Goal: Information Seeking & Learning: Learn about a topic

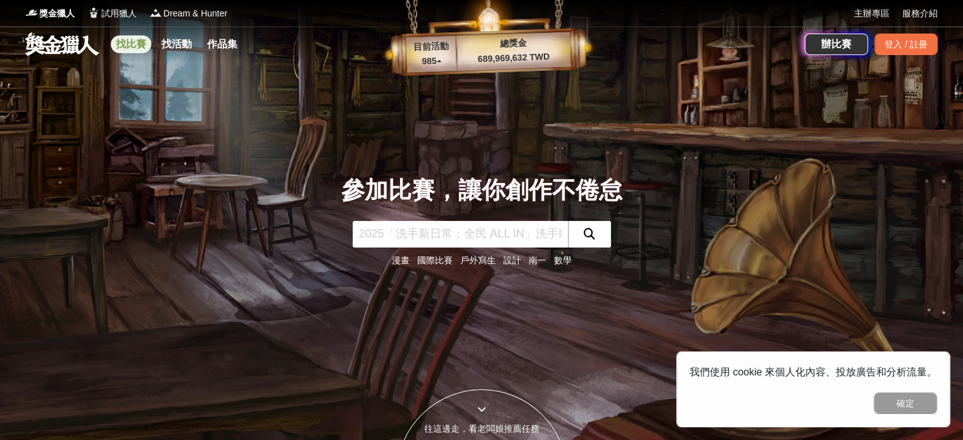
click at [139, 42] on link "找比賽" at bounding box center [131, 44] width 41 height 18
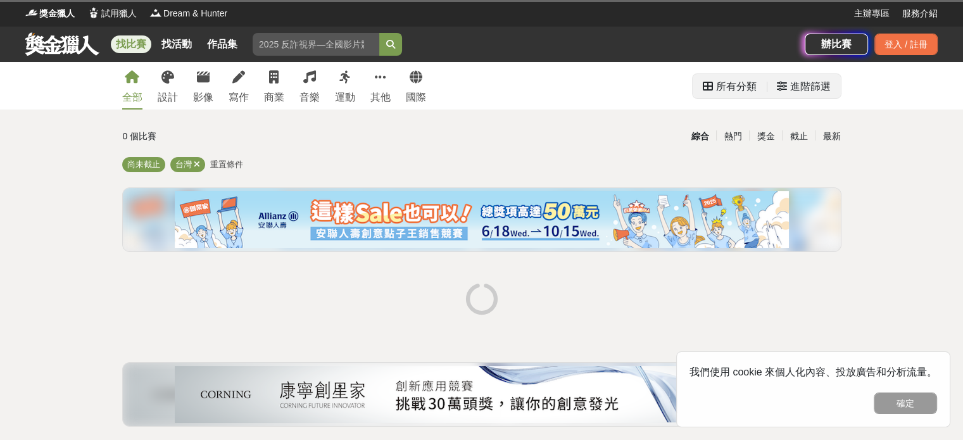
click at [780, 90] on icon at bounding box center [782, 86] width 10 height 10
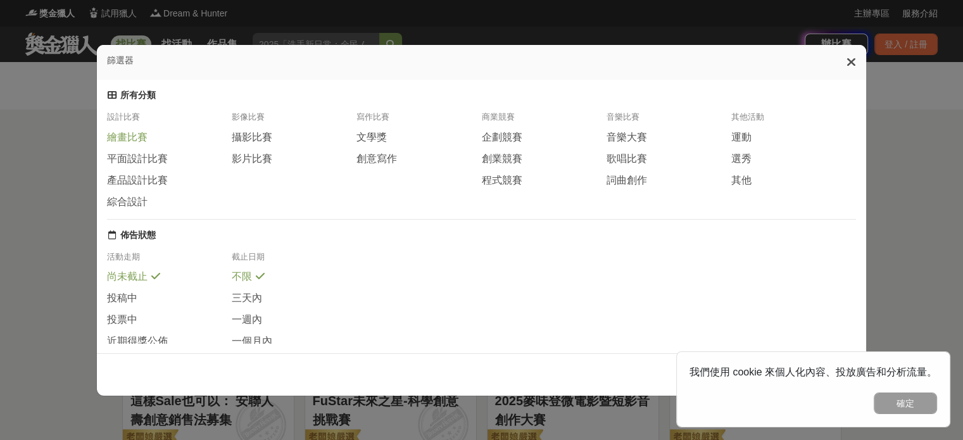
click at [122, 144] on span "繪畫比賽" at bounding box center [127, 137] width 41 height 13
click at [896, 406] on button "確定" at bounding box center [904, 403] width 63 height 22
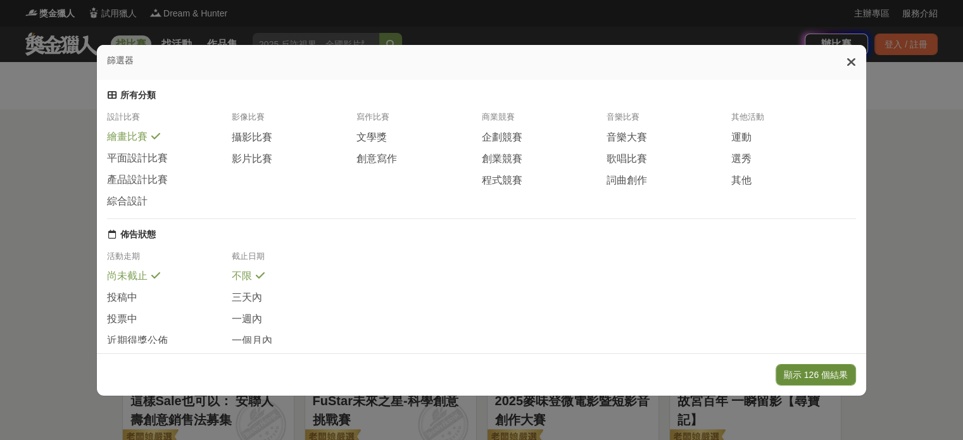
click at [827, 372] on button "顯示 126 個結果" at bounding box center [815, 375] width 80 height 22
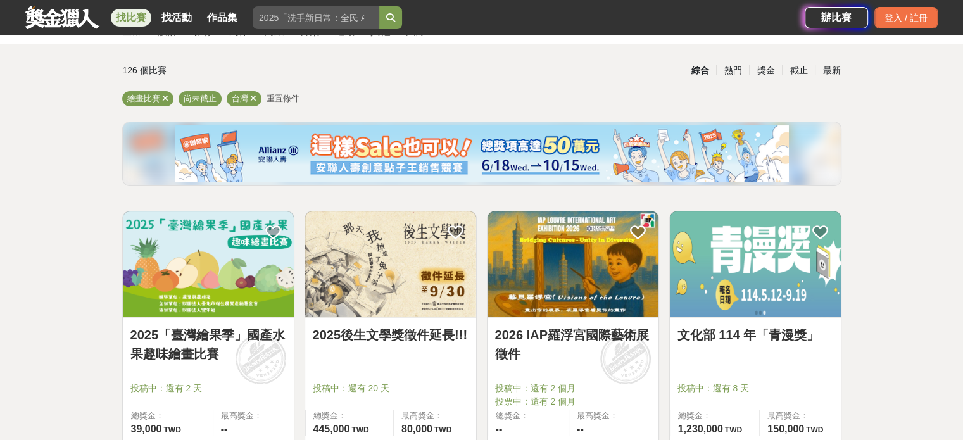
scroll to position [190, 0]
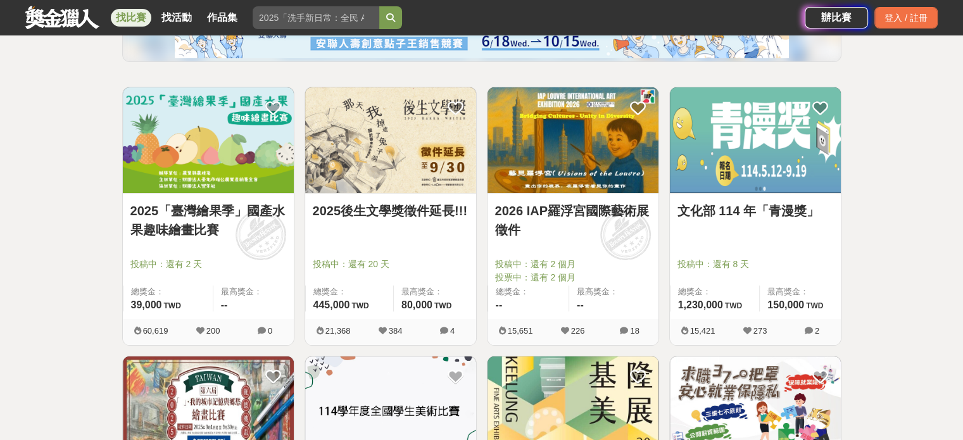
click at [749, 158] on img at bounding box center [755, 140] width 171 height 106
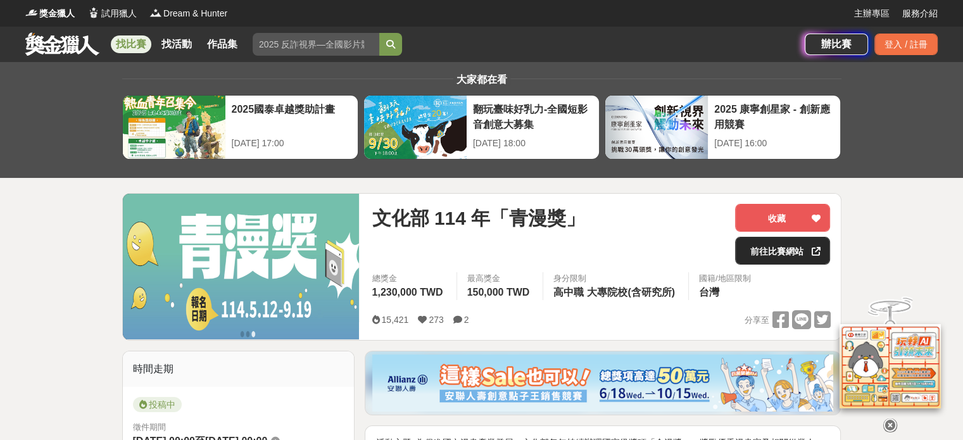
click at [810, 259] on div at bounding box center [815, 250] width 13 height 27
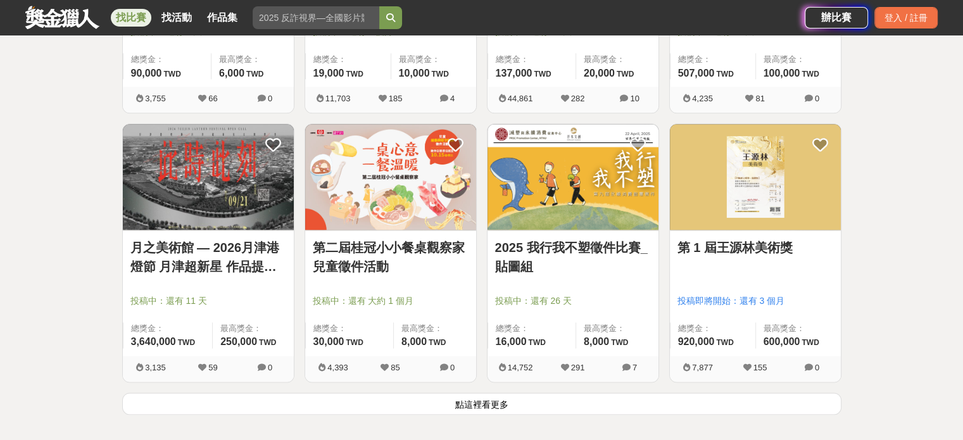
scroll to position [1519, 0]
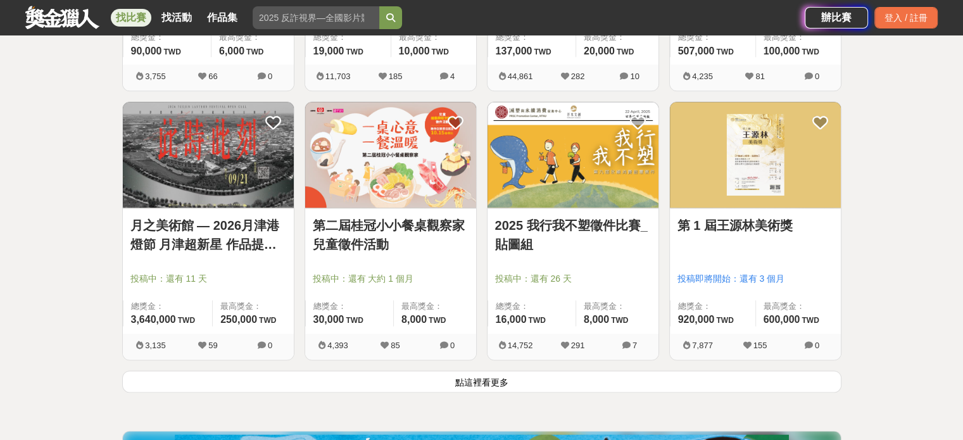
click at [582, 258] on div at bounding box center [576, 260] width 163 height 15
click at [527, 181] on img at bounding box center [572, 155] width 171 height 106
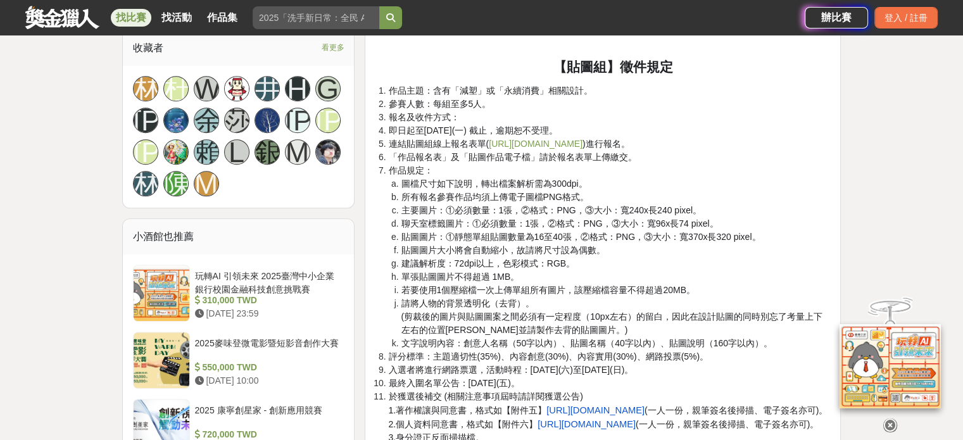
scroll to position [949, 0]
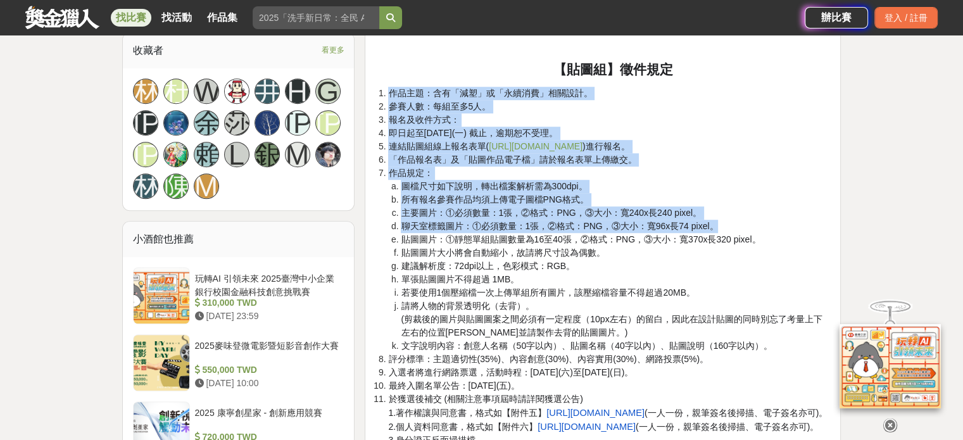
drag, startPoint x: 389, startPoint y: 92, endPoint x: 717, endPoint y: 225, distance: 353.2
click at [717, 225] on ol "作品主題：含有「減塑」或「永續消費」相關設計。 參賽人數：每組至多5人。 報名及收件方式： 即日起至2025年10月06日(一) 截止，逾期恕不受理。 連結貼…" at bounding box center [602, 307] width 454 height 440
click at [711, 163] on li "「作品報名表」及「貼圖作品電子檔」請於報名表單上傳繳交。" at bounding box center [609, 159] width 442 height 13
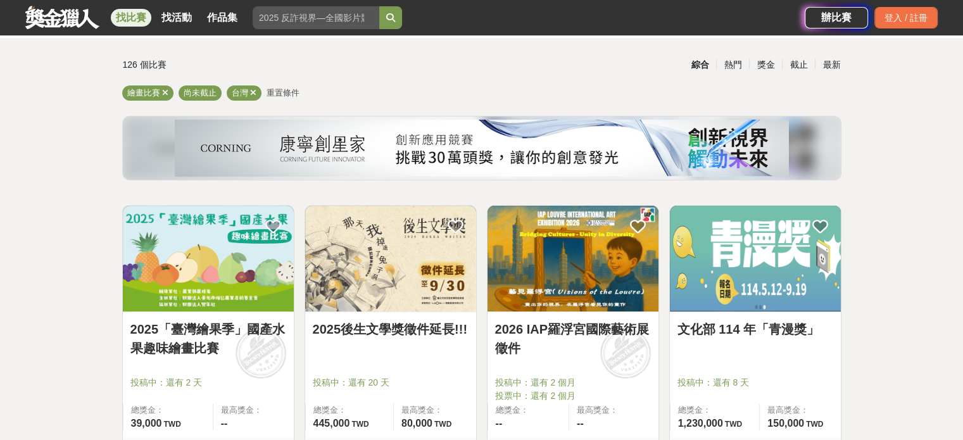
scroll to position [127, 0]
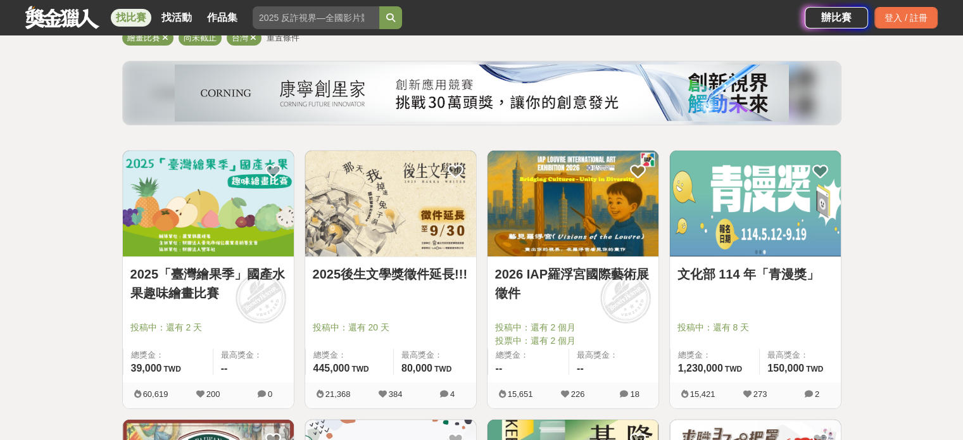
click at [717, 224] on img at bounding box center [755, 204] width 171 height 106
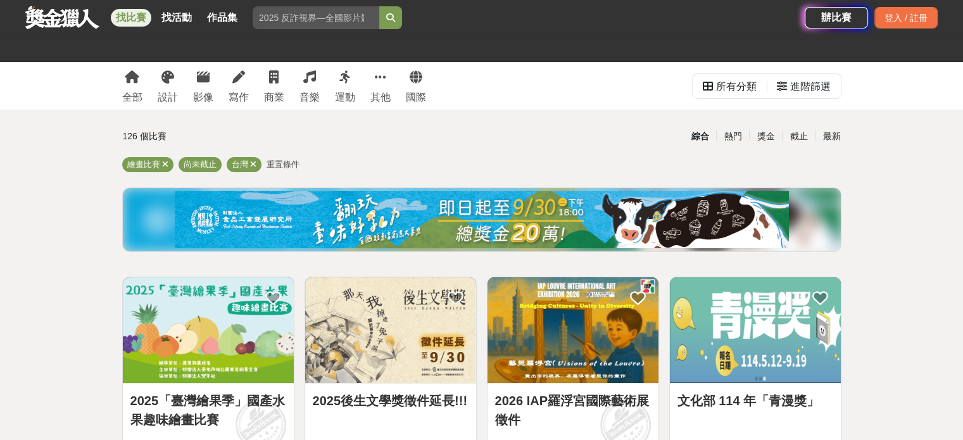
scroll to position [127, 0]
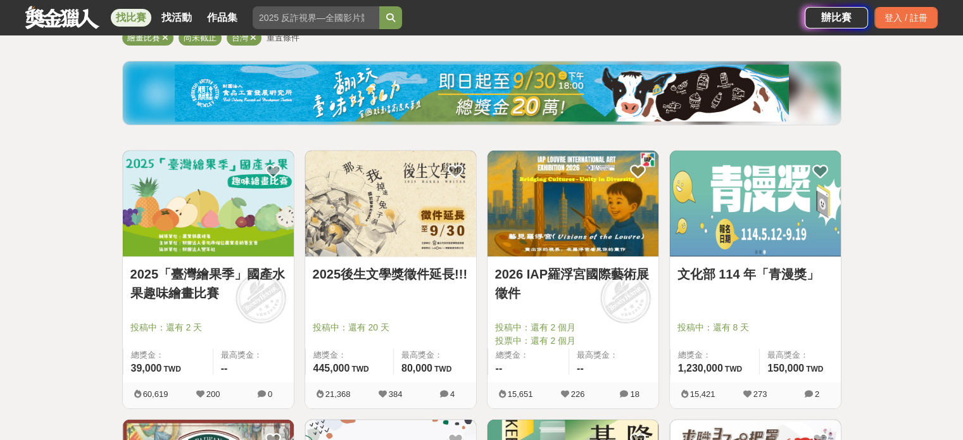
click at [597, 295] on link "2026 IAP羅浮宮國際藝術展徵件" at bounding box center [573, 284] width 156 height 38
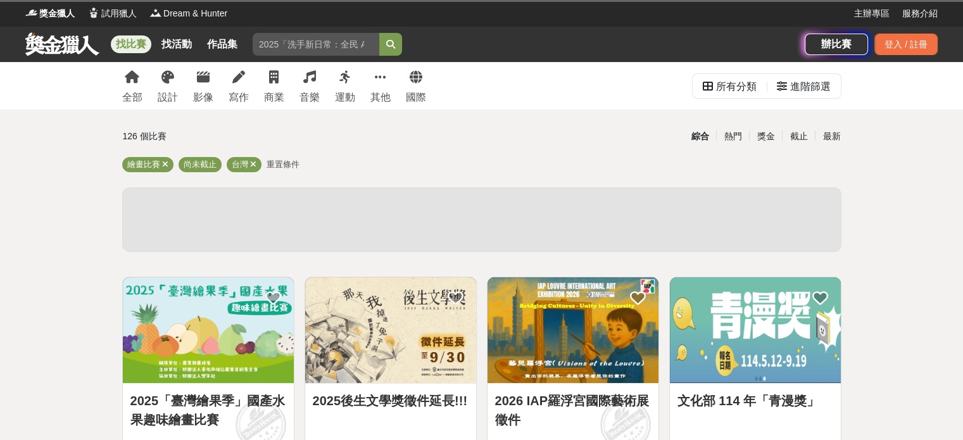
scroll to position [127, 0]
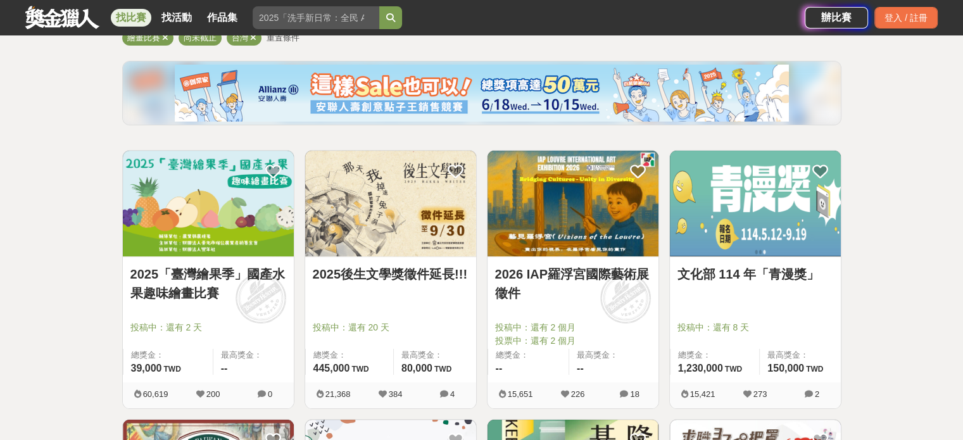
click at [244, 321] on span "投稿中：還有 2 天" at bounding box center [208, 327] width 156 height 13
click at [225, 236] on img at bounding box center [208, 204] width 171 height 106
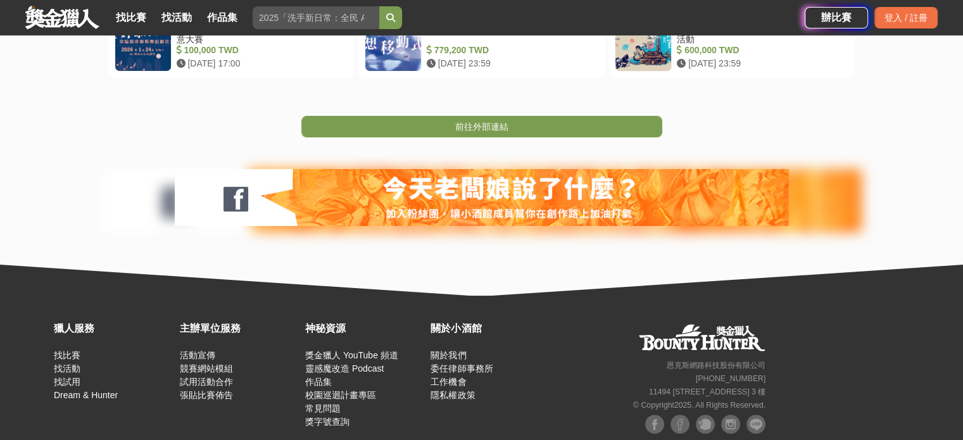
scroll to position [190, 0]
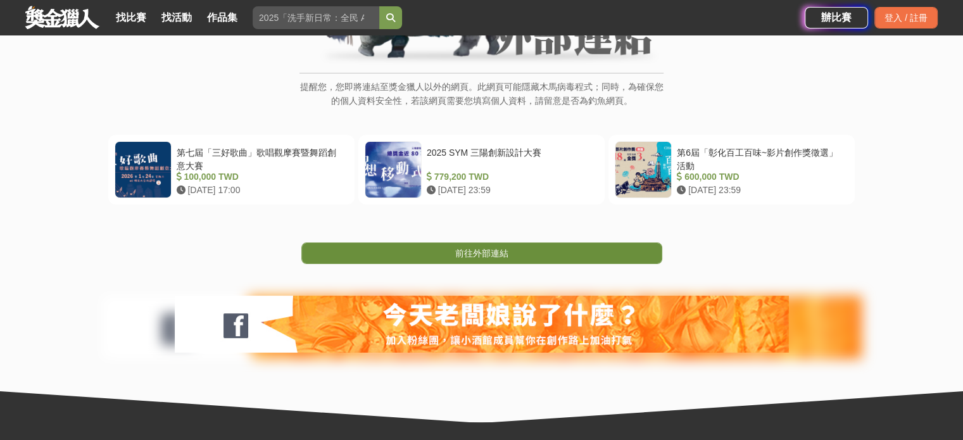
click at [418, 245] on link "前往外部連結" at bounding box center [481, 253] width 361 height 22
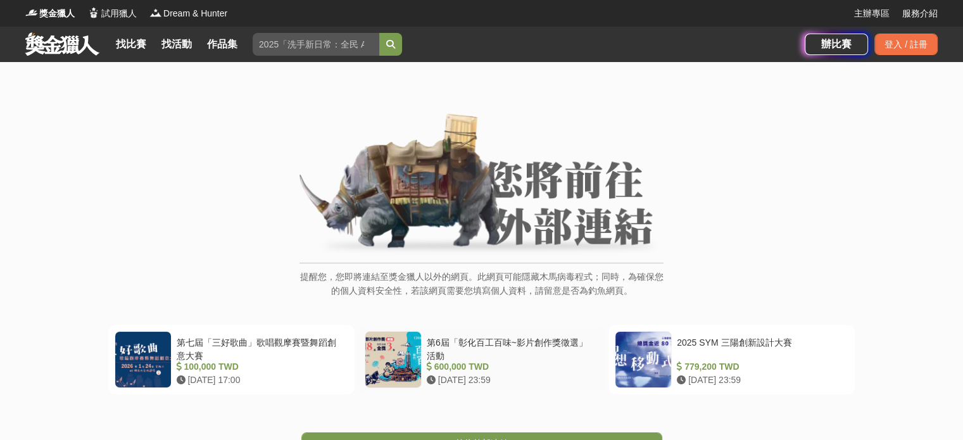
scroll to position [190, 0]
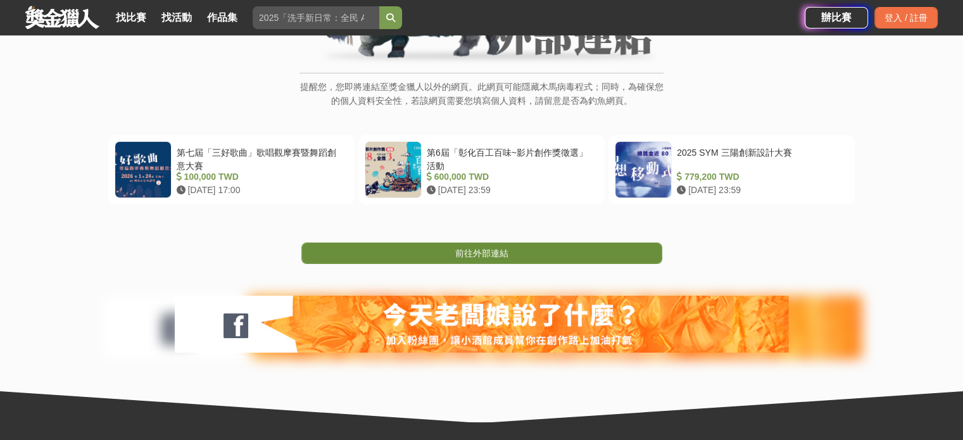
click at [508, 253] on link "前往外部連結" at bounding box center [481, 253] width 361 height 22
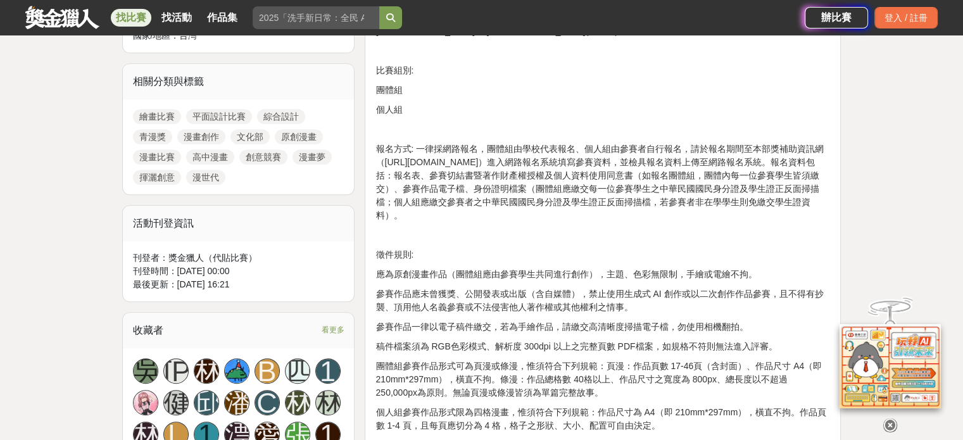
scroll to position [633, 0]
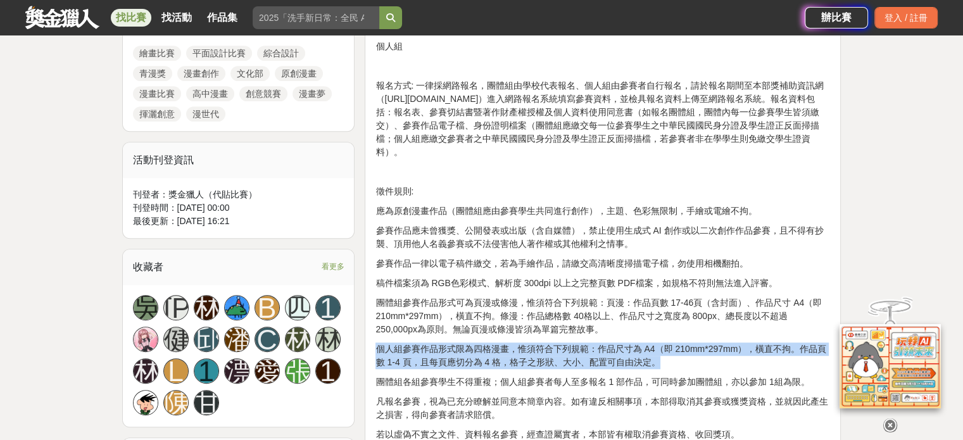
drag, startPoint x: 379, startPoint y: 351, endPoint x: 668, endPoint y: 366, distance: 290.3
click at [668, 366] on p "個人組參賽作品形式限為四格漫畫，惟須符合下列規範：作品尺寸為 A4（即 210mm*297mm），橫直不拘。作品頁數 1-4 頁，且每頁應切分為 4 格，格子…" at bounding box center [602, 355] width 454 height 27
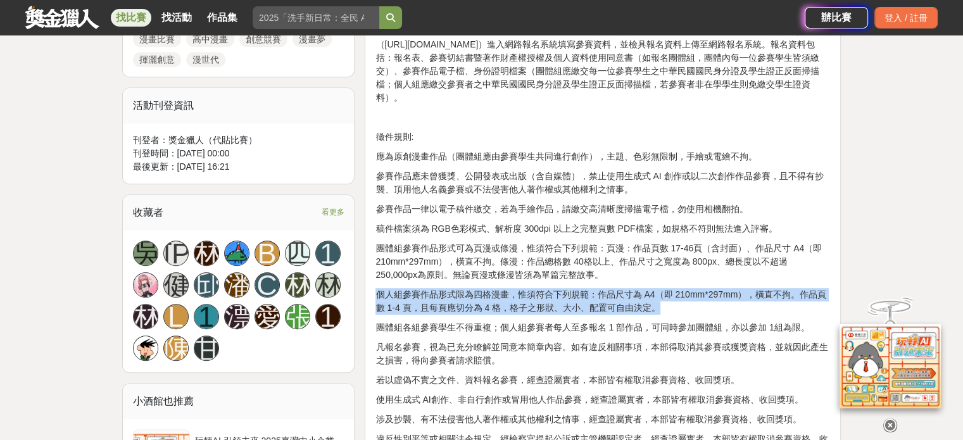
scroll to position [823, 0]
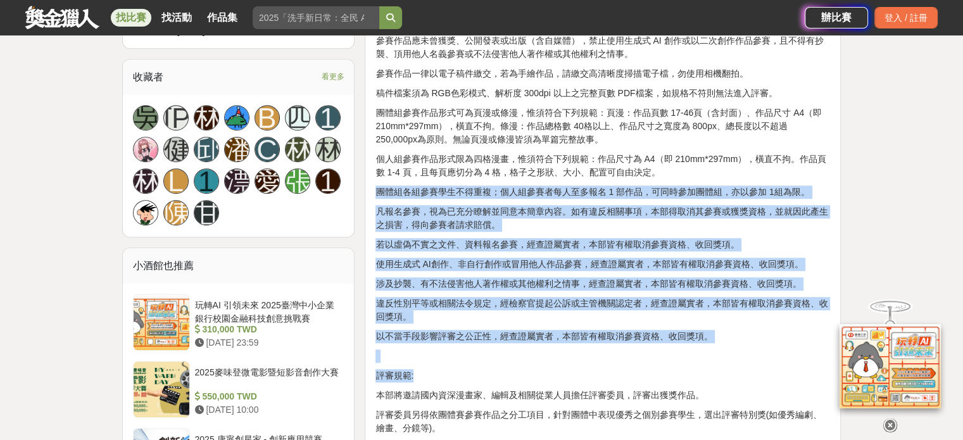
drag, startPoint x: 377, startPoint y: 192, endPoint x: 711, endPoint y: 374, distance: 380.7
click at [711, 374] on div "活動主題: 為促進國內漫畫產業發展，文化部每年持續辦理國家級獎項「金漫獎」，獎勵優秀漫畫家及相關從業人員；為進一步向下扎根培育臺灣漫畫創作人才，爰辦理「青漫獎…" at bounding box center [602, 325] width 454 height 1424
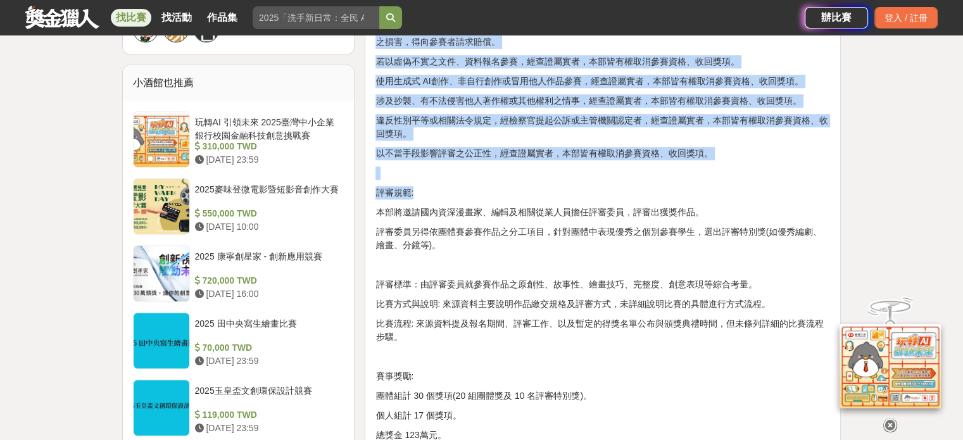
scroll to position [1013, 0]
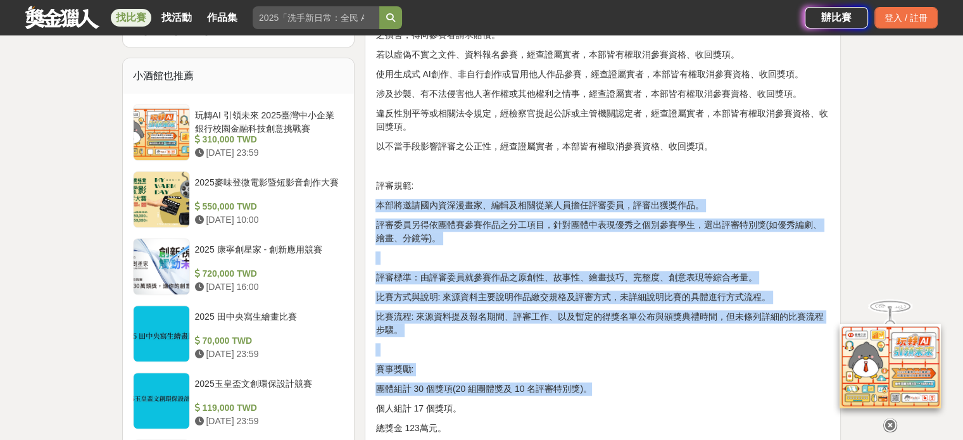
drag, startPoint x: 375, startPoint y: 204, endPoint x: 638, endPoint y: 380, distance: 316.2
click at [638, 380] on div "活動主題: 為促進國內漫畫產業發展，文化部每年持續辦理國家級獎項「金漫獎」，獎勵優秀漫畫家及相關從業人員；為進一步向下扎根培育臺灣漫畫創作人才，爰辦理「青漫獎…" at bounding box center [602, 135] width 454 height 1424
click at [646, 379] on div "活動主題: 為促進國內漫畫產業發展，文化部每年持續辦理國家級獎項「金漫獎」，獎勵優秀漫畫家及相關從業人員；為進一步向下扎根培育臺灣漫畫創作人才，爰辦理「青漫獎…" at bounding box center [602, 135] width 454 height 1424
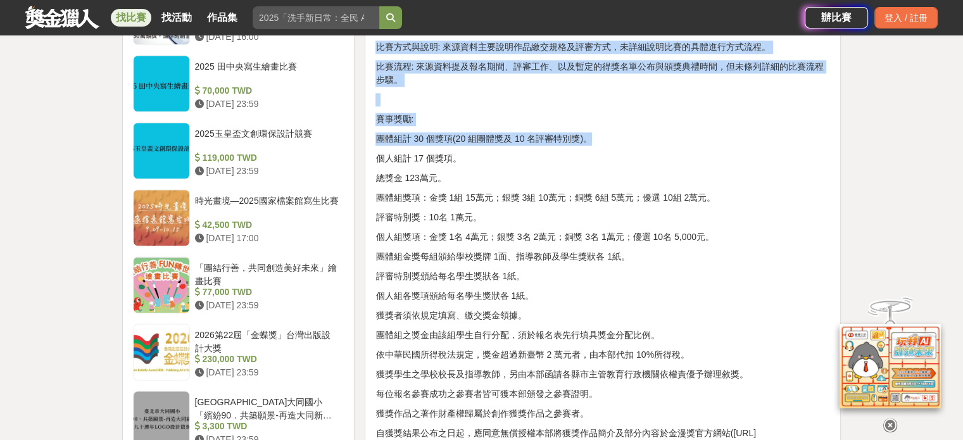
scroll to position [1266, 0]
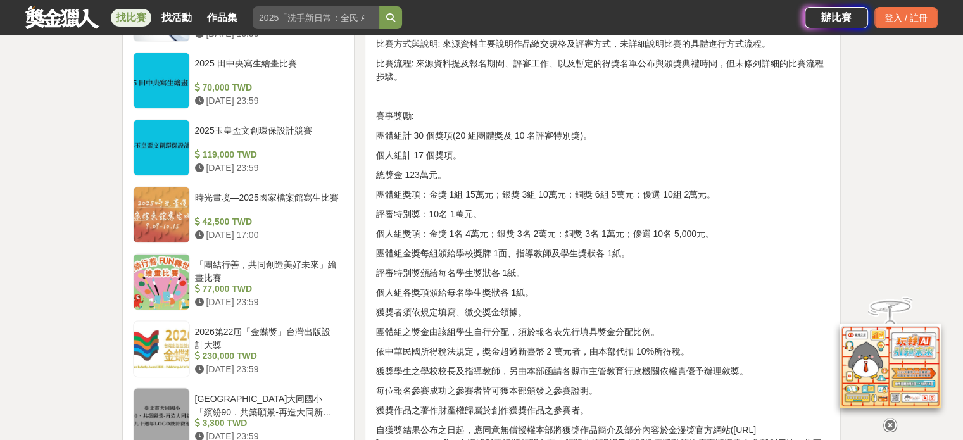
click at [477, 212] on p "評審特別獎：10名 1萬元。" at bounding box center [602, 214] width 454 height 13
drag, startPoint x: 377, startPoint y: 156, endPoint x: 370, endPoint y: 149, distance: 10.7
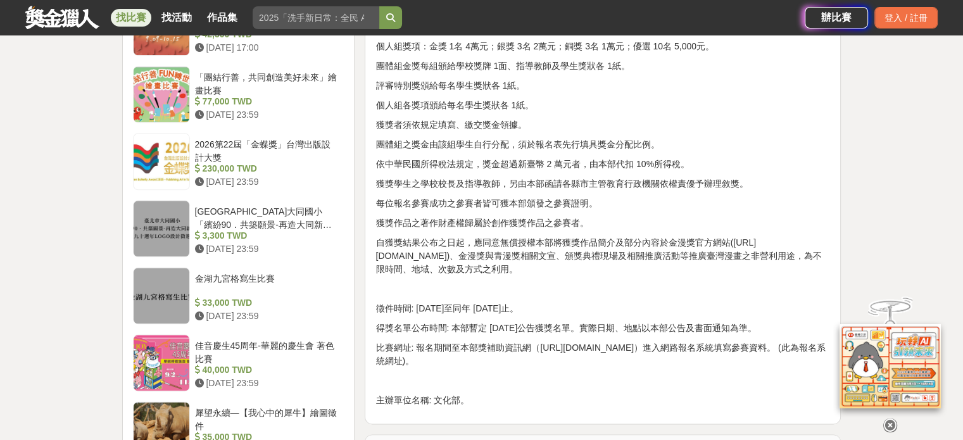
scroll to position [1456, 0]
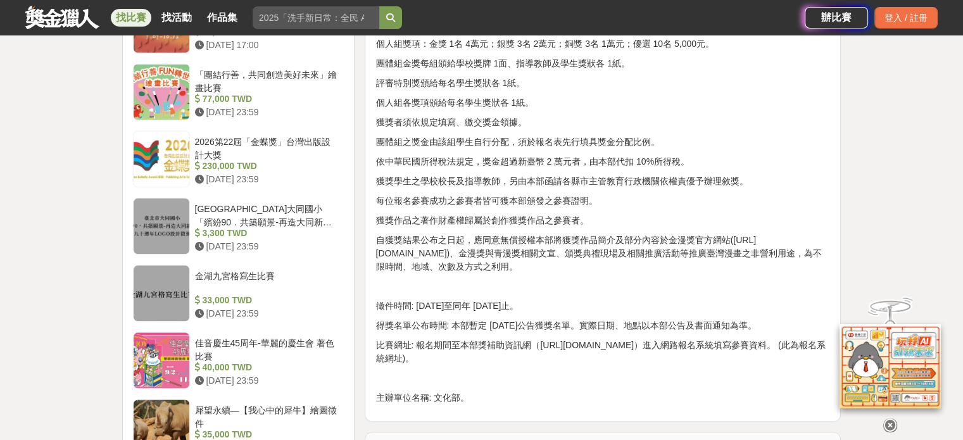
drag, startPoint x: 377, startPoint y: 235, endPoint x: 601, endPoint y: 303, distance: 233.7
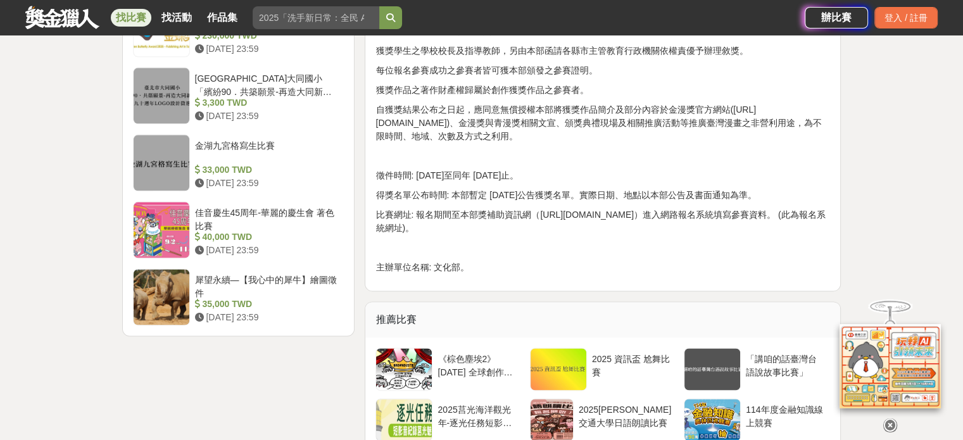
scroll to position [1646, 0]
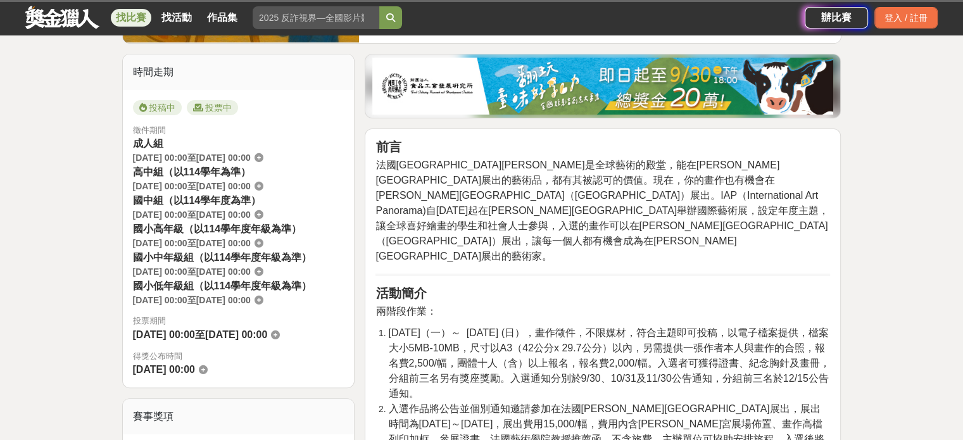
scroll to position [316, 0]
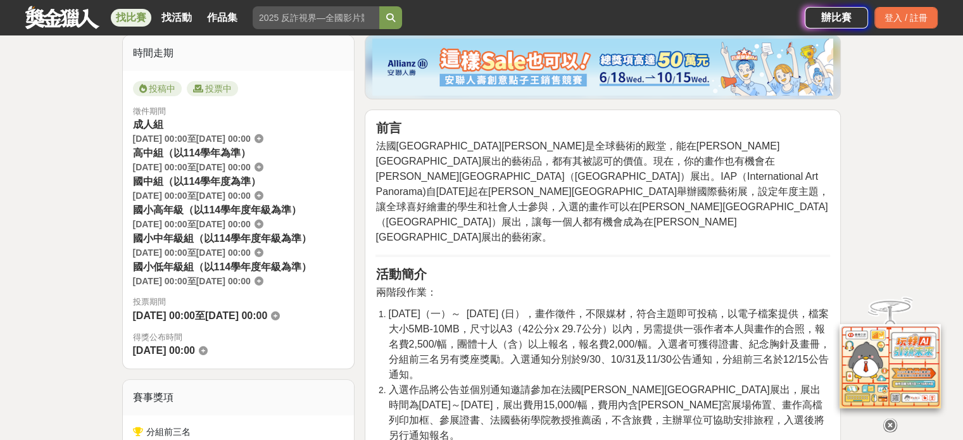
click at [891, 426] on icon at bounding box center [890, 425] width 14 height 14
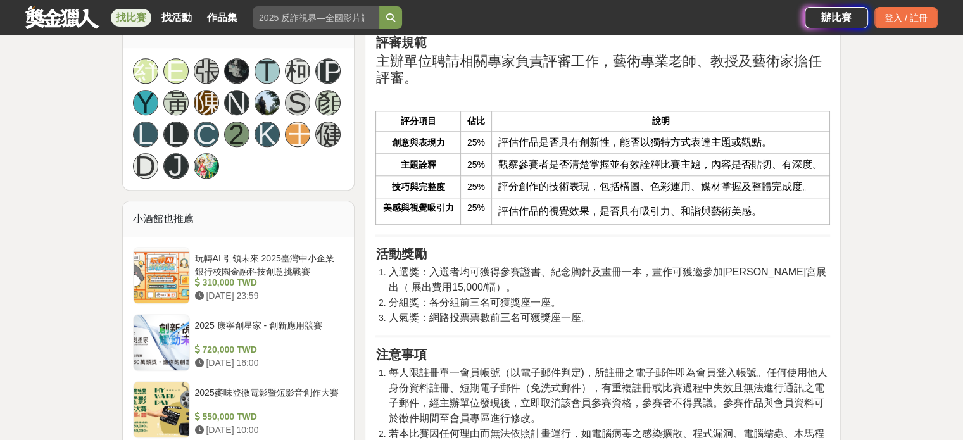
scroll to position [1329, 0]
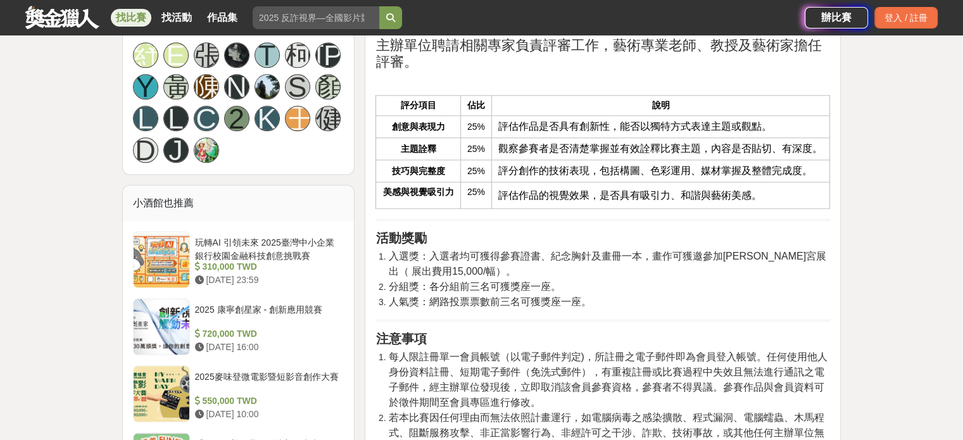
drag, startPoint x: 389, startPoint y: 194, endPoint x: 635, endPoint y: 249, distance: 252.8
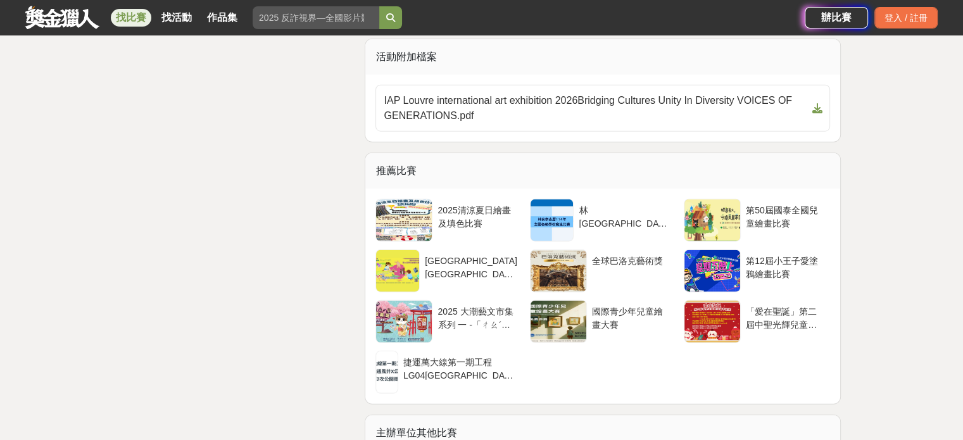
scroll to position [3481, 0]
